Goal: Information Seeking & Learning: Learn about a topic

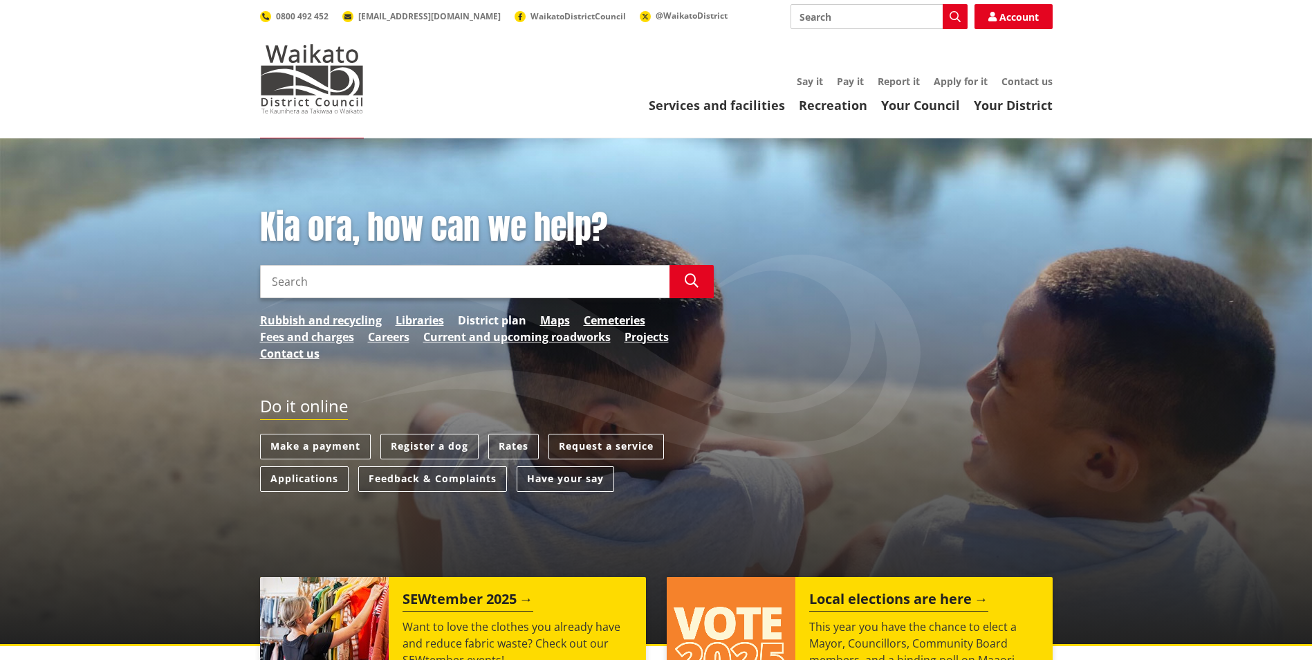
click at [499, 316] on link "District plan" at bounding box center [492, 320] width 68 height 17
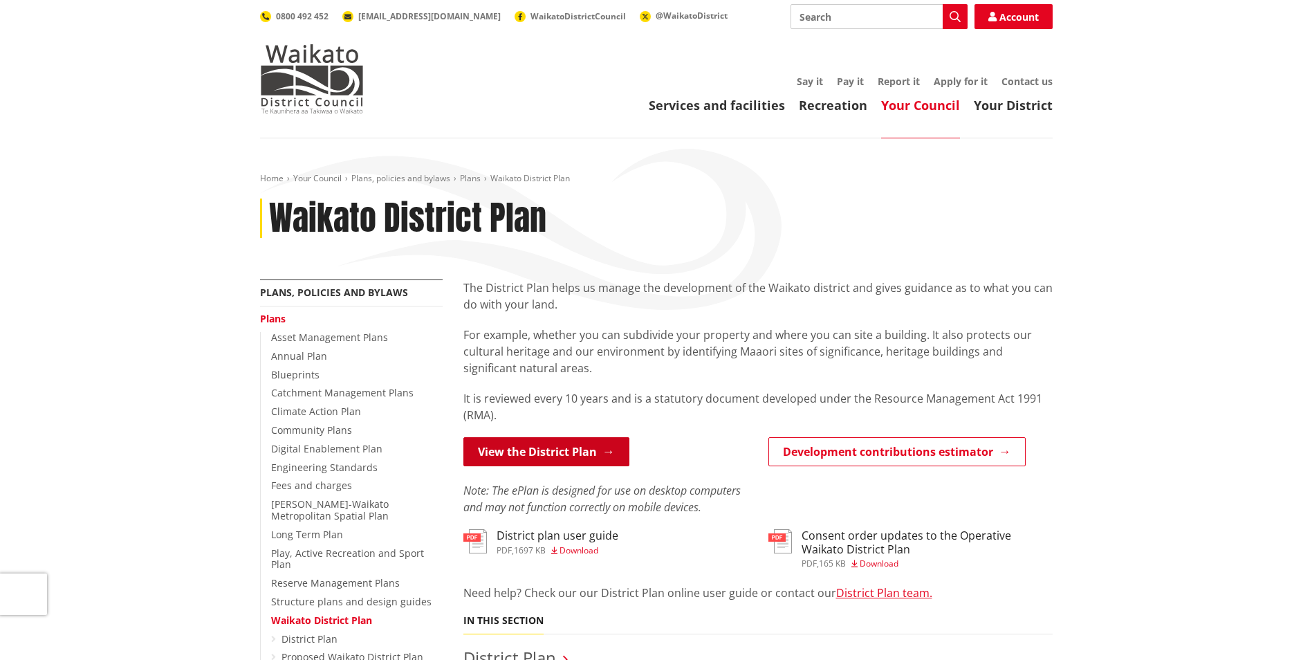
click at [559, 449] on link "View the District Plan" at bounding box center [546, 451] width 166 height 29
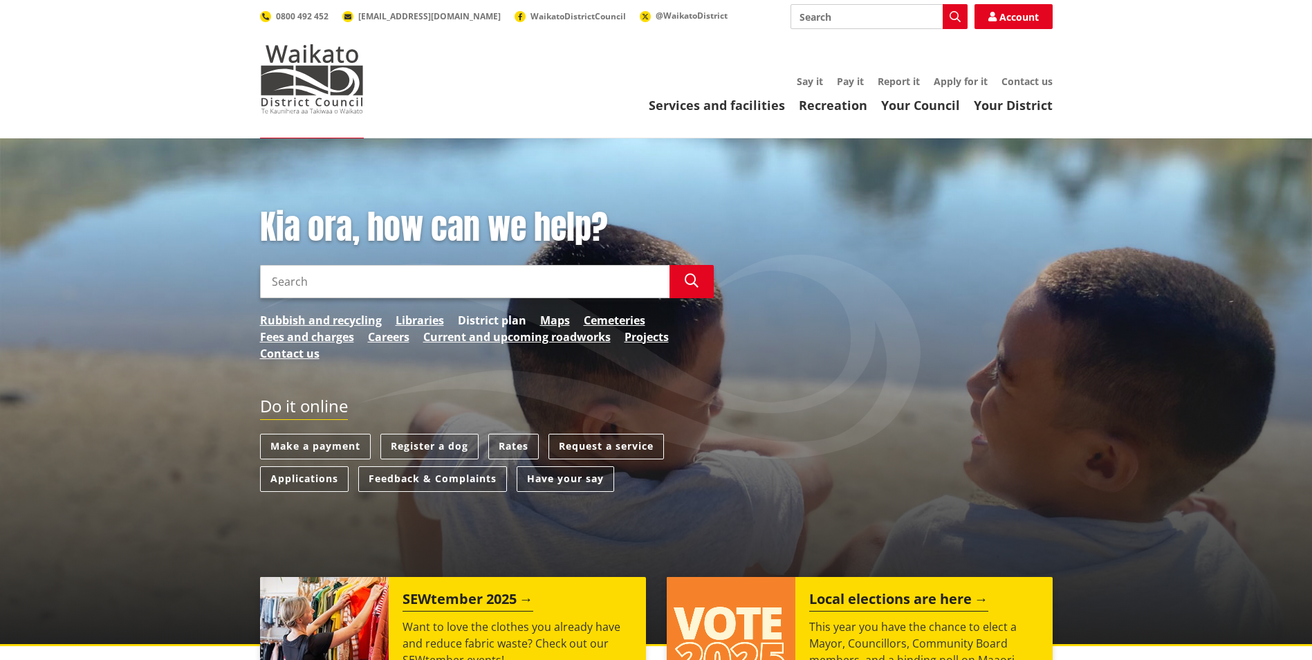
click at [479, 319] on link "District plan" at bounding box center [492, 320] width 68 height 17
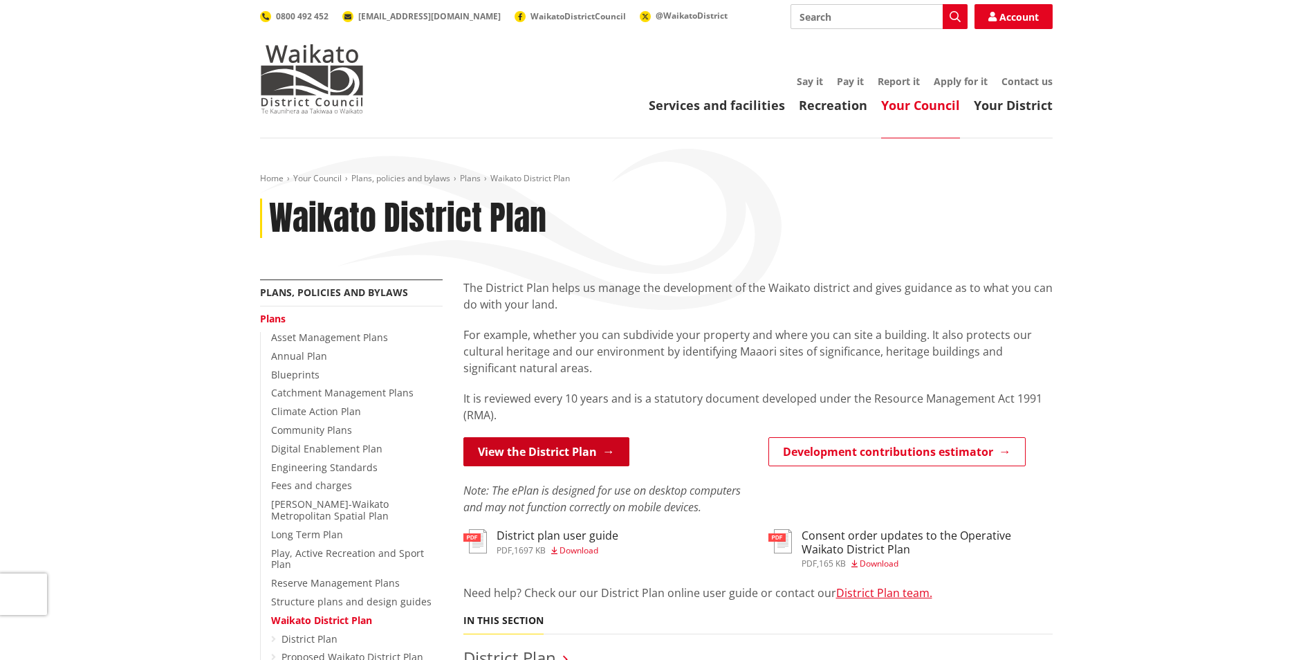
click at [540, 447] on link "View the District Plan" at bounding box center [546, 451] width 166 height 29
click at [590, 449] on link "View the District Plan" at bounding box center [546, 451] width 166 height 29
